Goal: Task Accomplishment & Management: Manage account settings

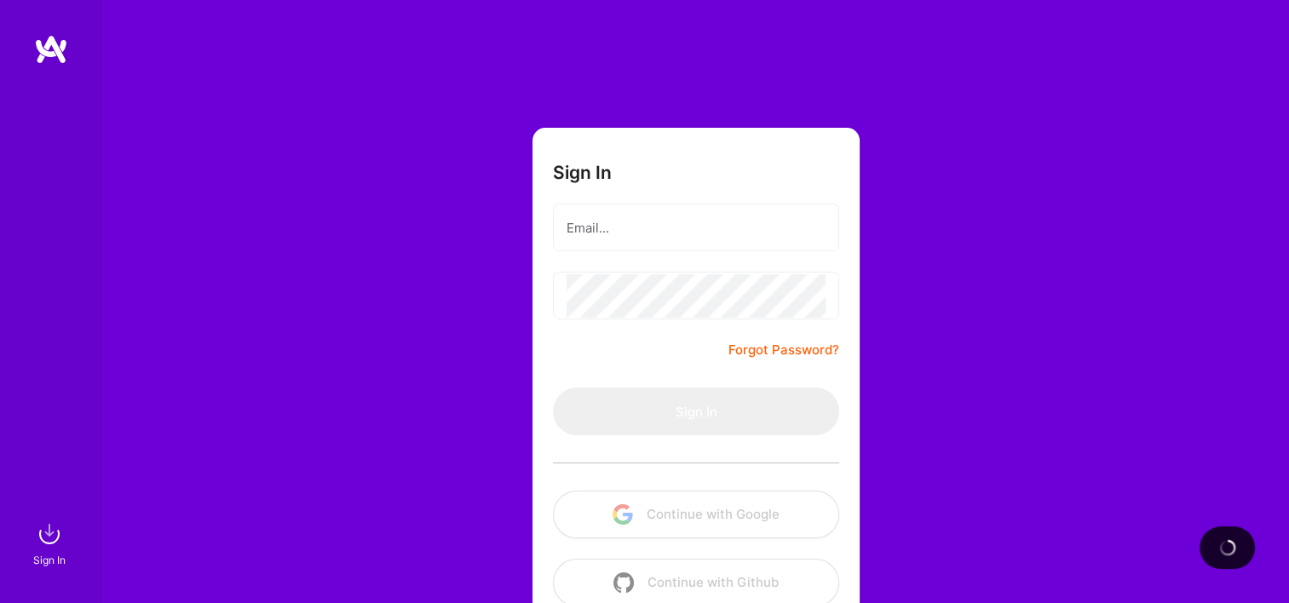
drag, startPoint x: 357, startPoint y: 285, endPoint x: 528, endPoint y: 292, distance: 171.5
click at [357, 285] on div "Sign In Forgot Password? Sign In Continue with Google Continue with Github" at bounding box center [695, 320] width 1187 height 640
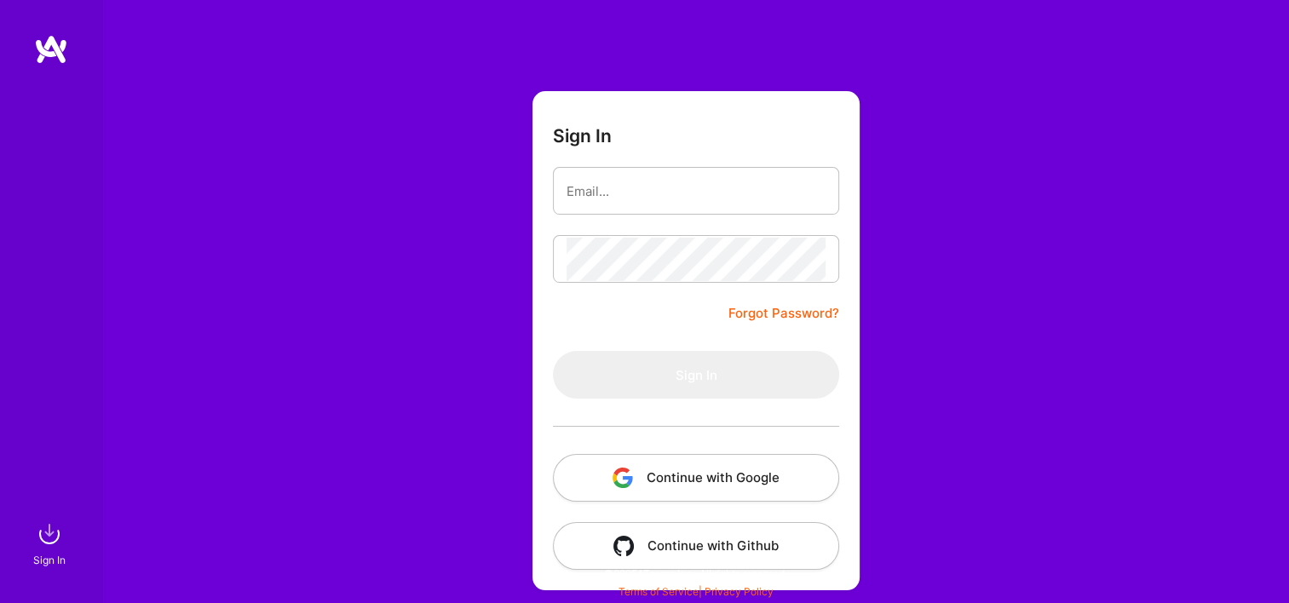
click at [689, 464] on button "Continue with Google" at bounding box center [696, 478] width 286 height 48
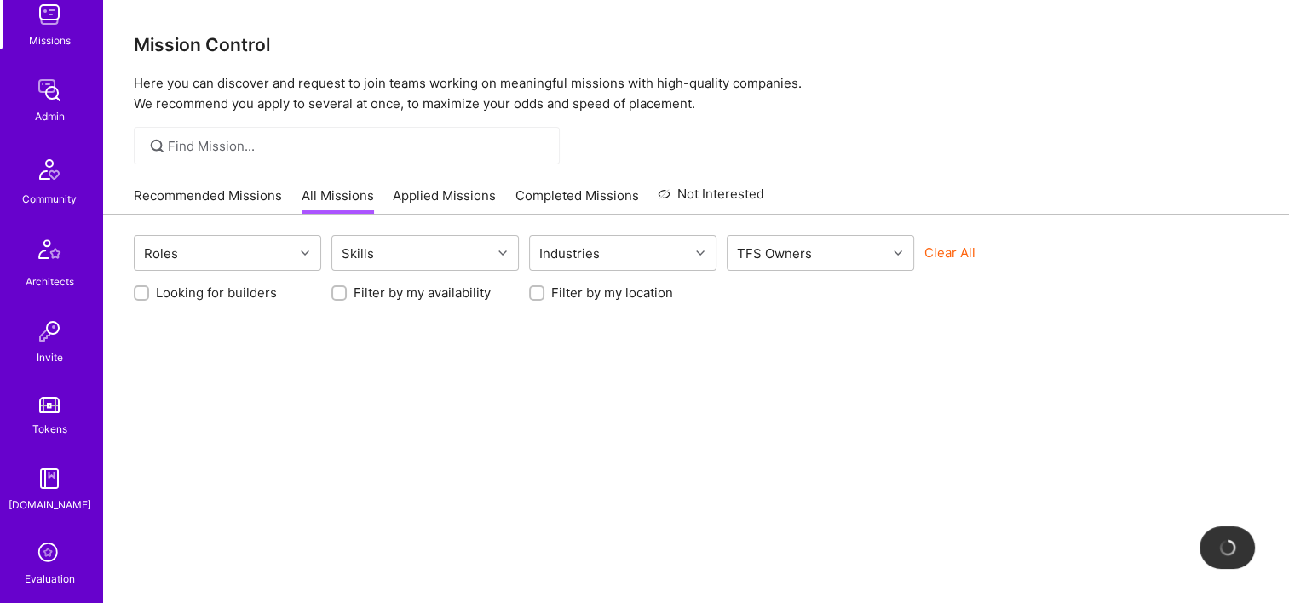
scroll to position [426, 0]
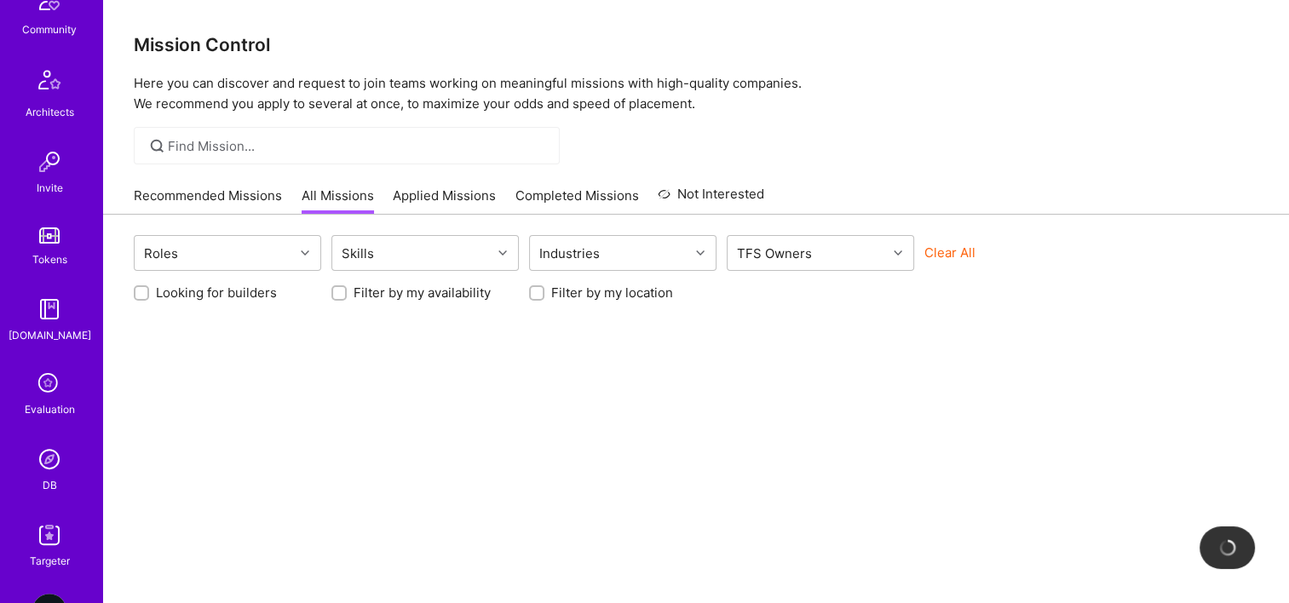
click at [51, 440] on div "Notifications Discovery Missions Admin Community Architects Invite Tokens A.Gui…" at bounding box center [51, 119] width 102 height 901
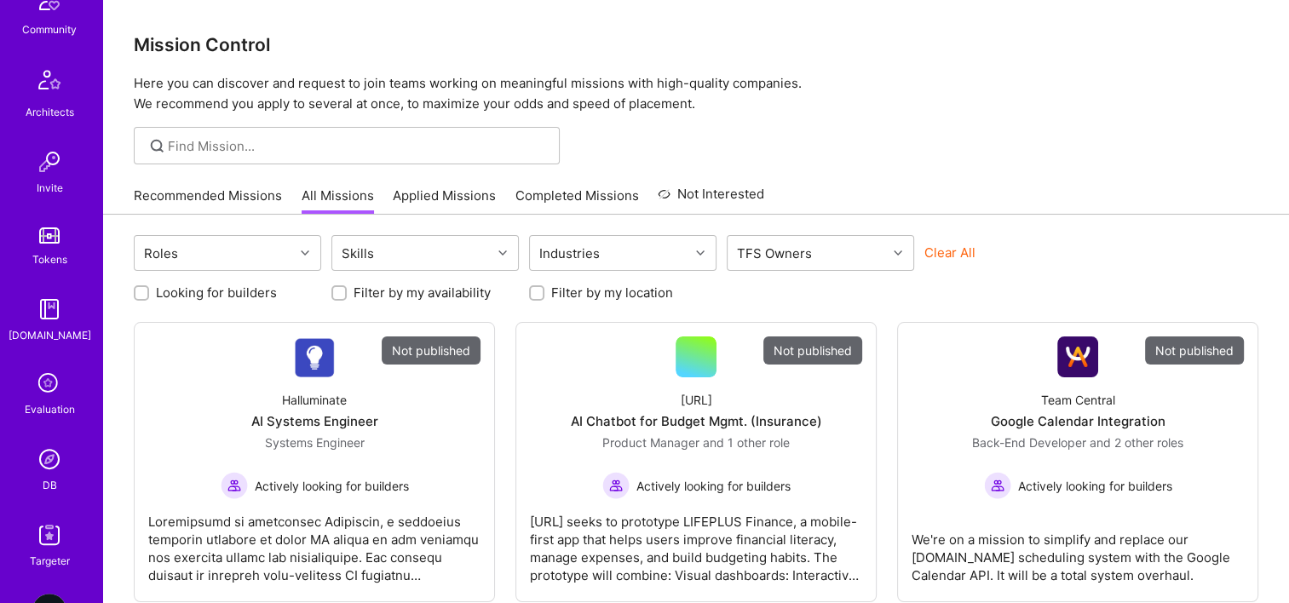
click at [41, 447] on img at bounding box center [49, 459] width 34 height 34
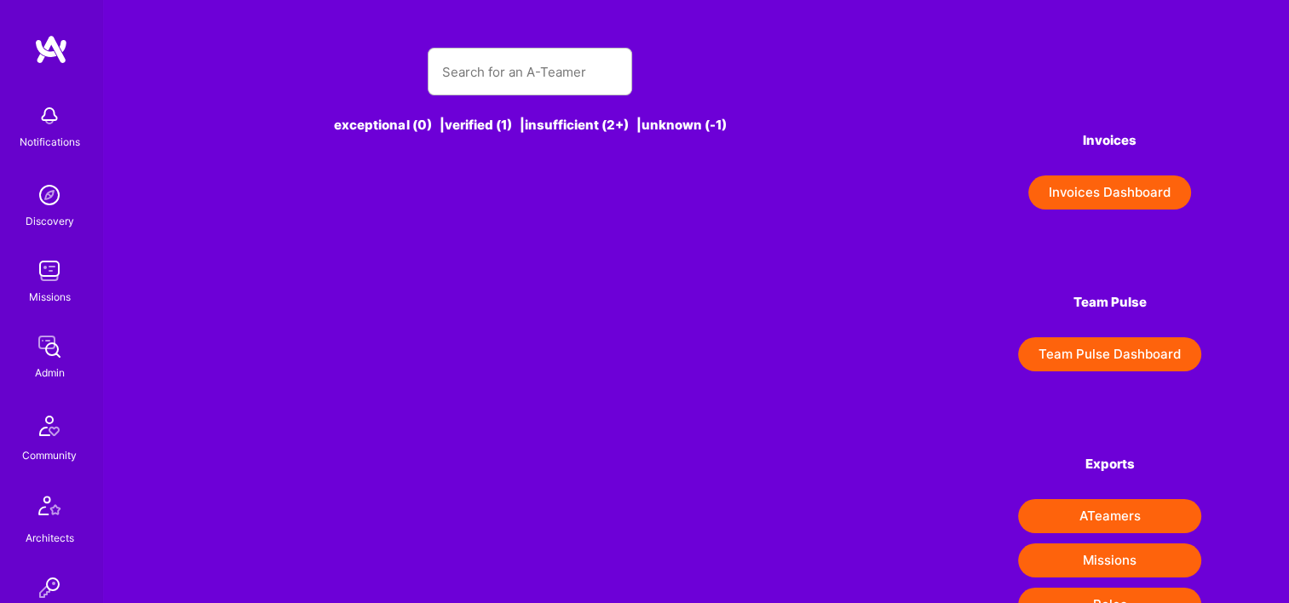
click at [523, 48] on div at bounding box center [530, 72] width 205 height 48
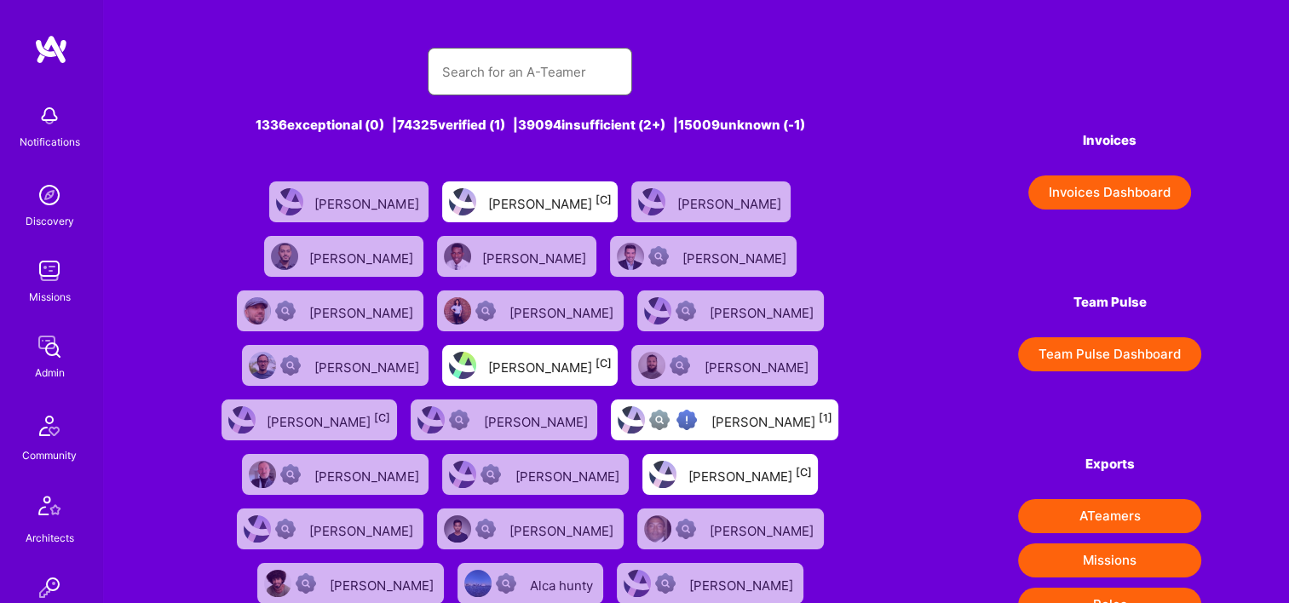
click at [522, 61] on input "text" at bounding box center [529, 71] width 177 height 43
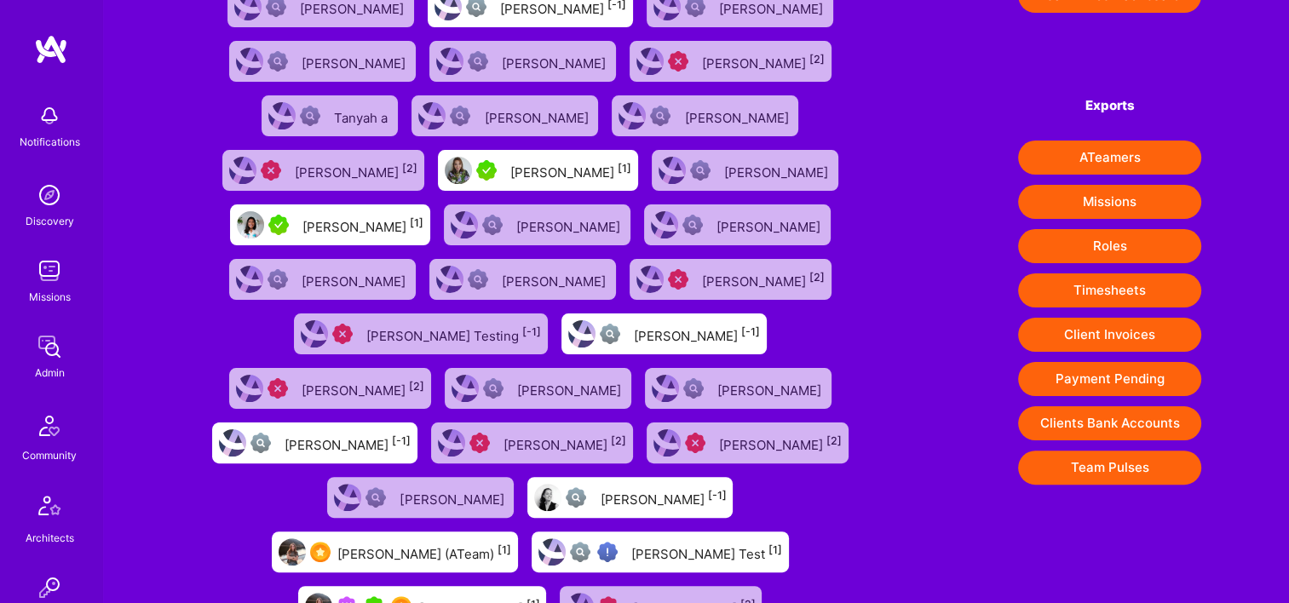
scroll to position [361, 0]
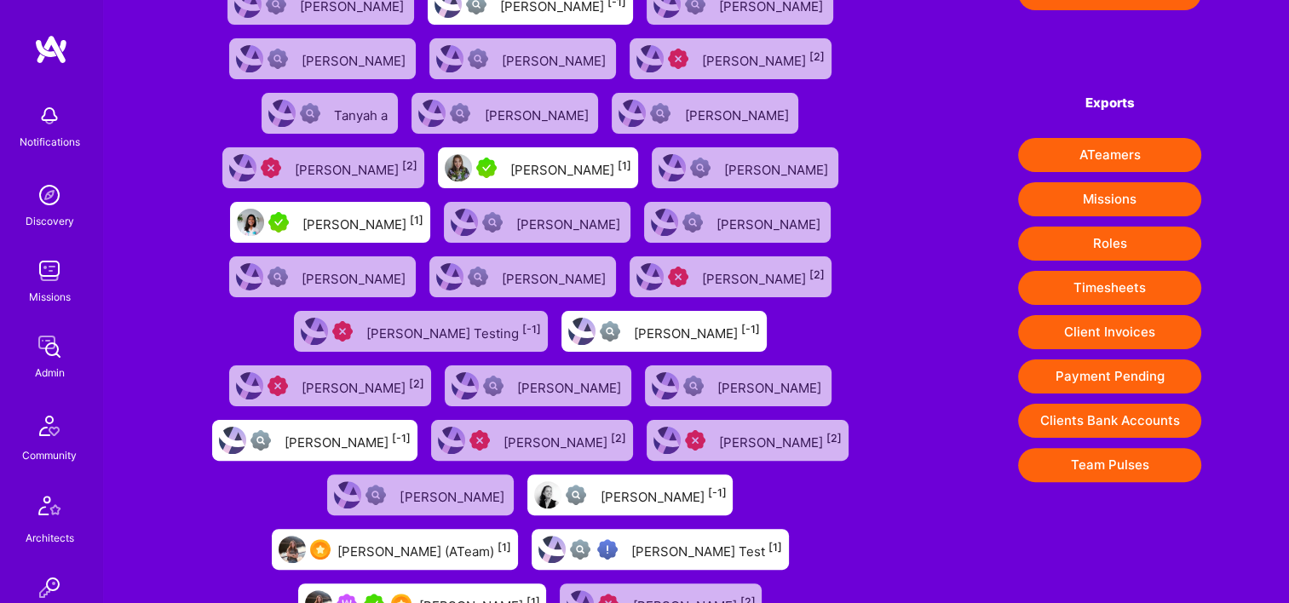
type input "tanya"
click at [539, 593] on div "Tanya Holovashkina [1]" at bounding box center [478, 604] width 121 height 22
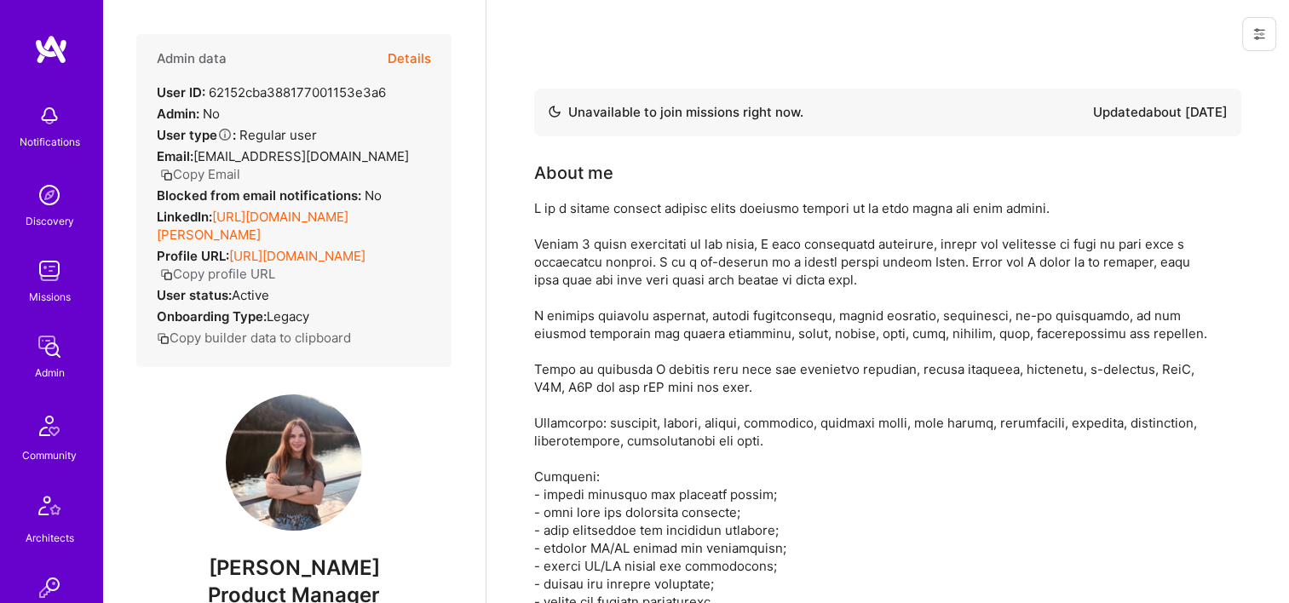
click at [1239, 29] on div at bounding box center [1256, 34] width 66 height 68
click at [1268, 43] on button at bounding box center [1260, 34] width 34 height 34
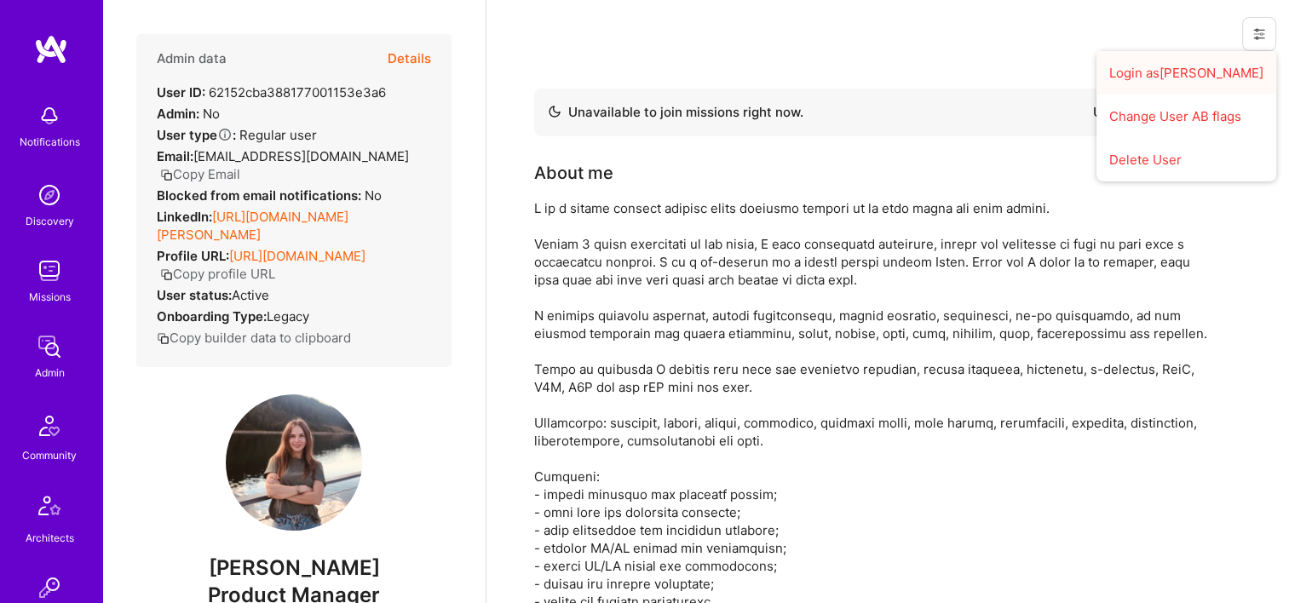
click at [1203, 82] on button "Login as Tanya" at bounding box center [1187, 72] width 180 height 43
